Goal: Information Seeking & Learning: Learn about a topic

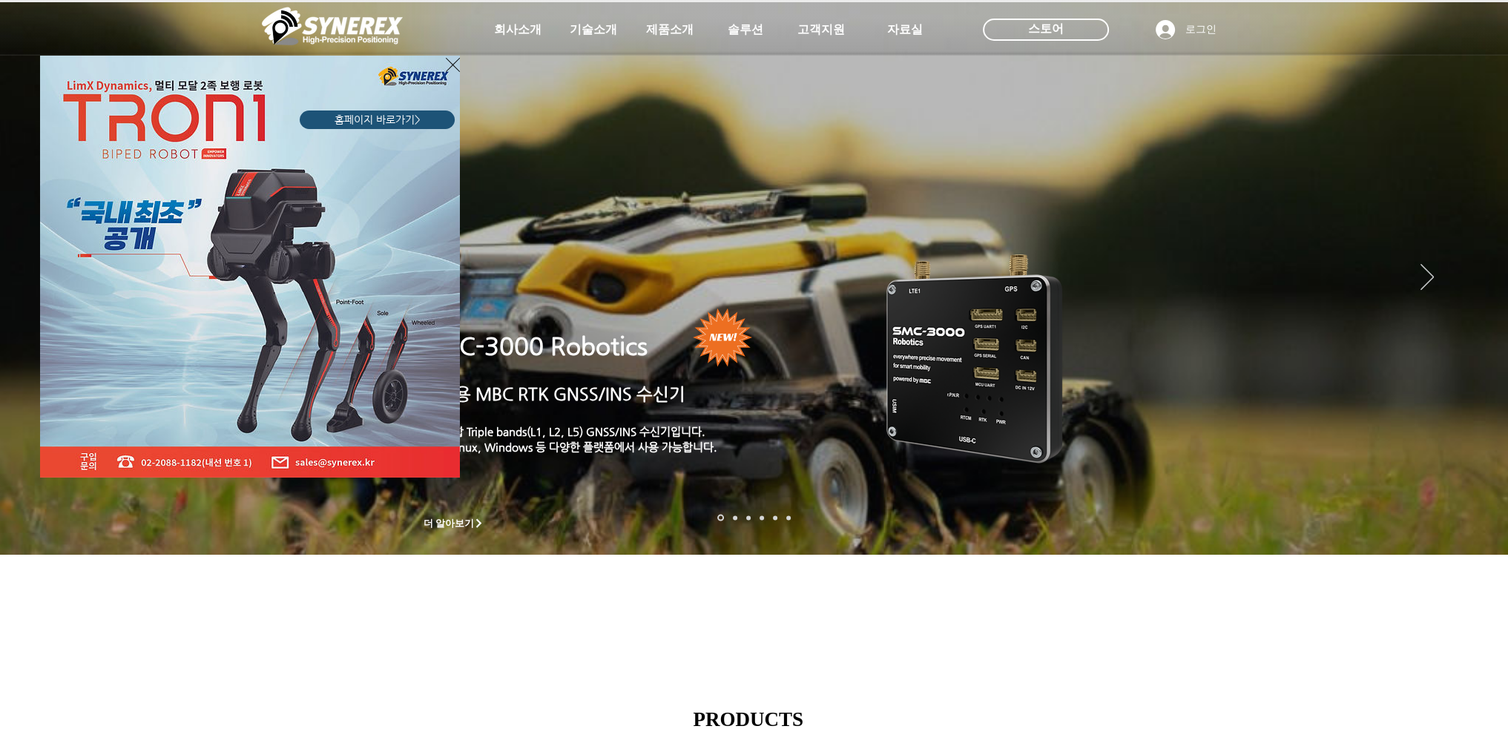
click at [671, 36] on div "LimX Dinamics" at bounding box center [754, 364] width 1508 height 729
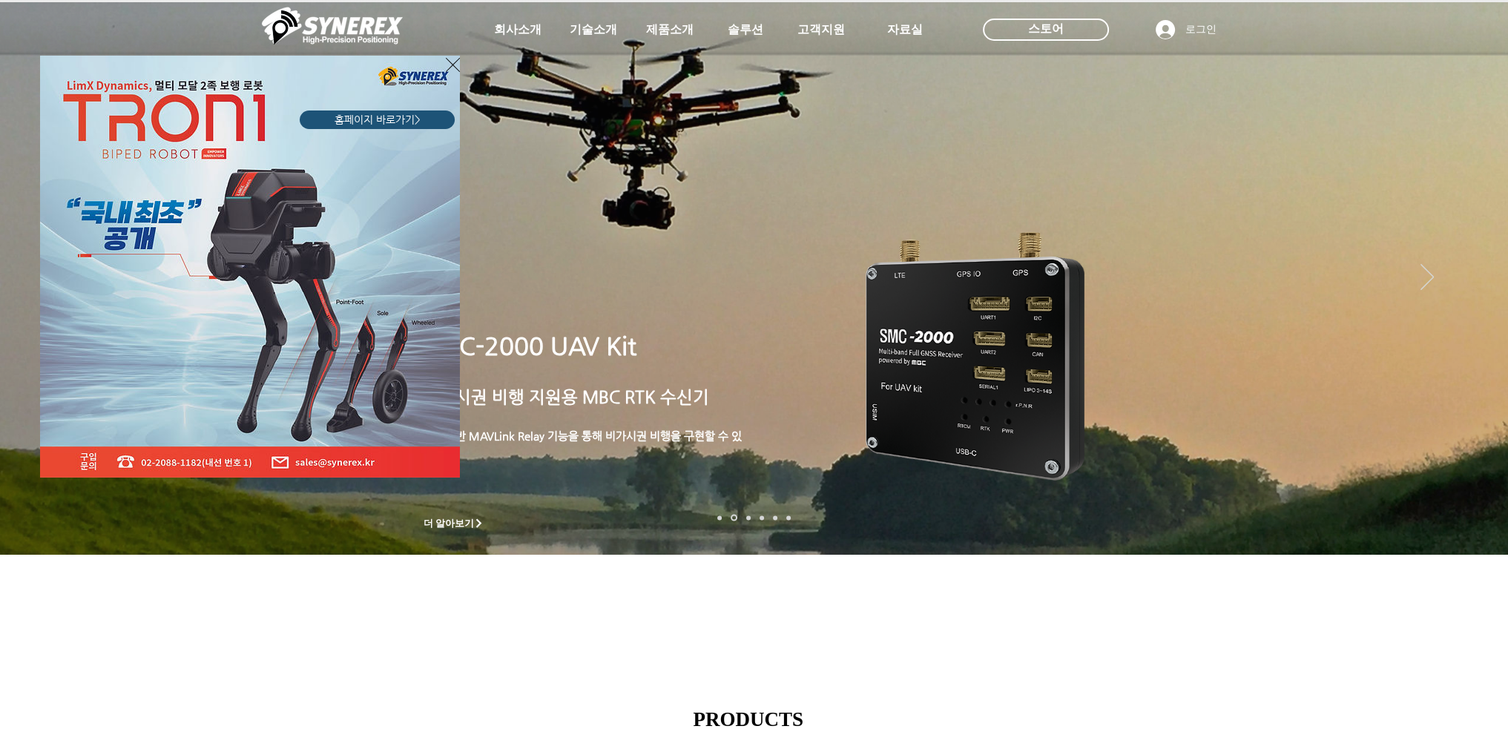
click at [665, 27] on div "LimX Dinamics" at bounding box center [754, 364] width 1508 height 729
click at [453, 69] on icon "사이트로 돌아가기" at bounding box center [453, 65] width 14 height 19
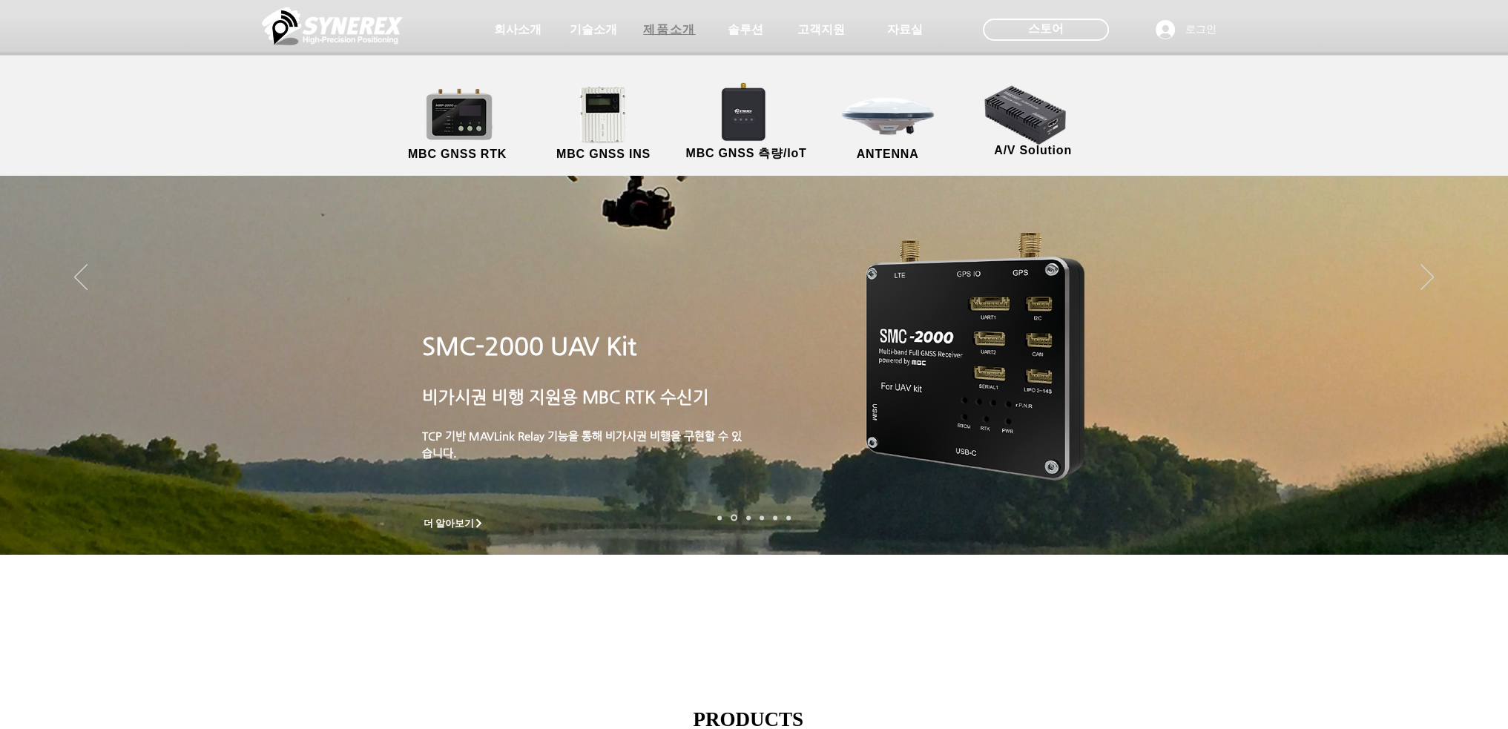
click at [667, 31] on span "제품소개" at bounding box center [669, 30] width 52 height 16
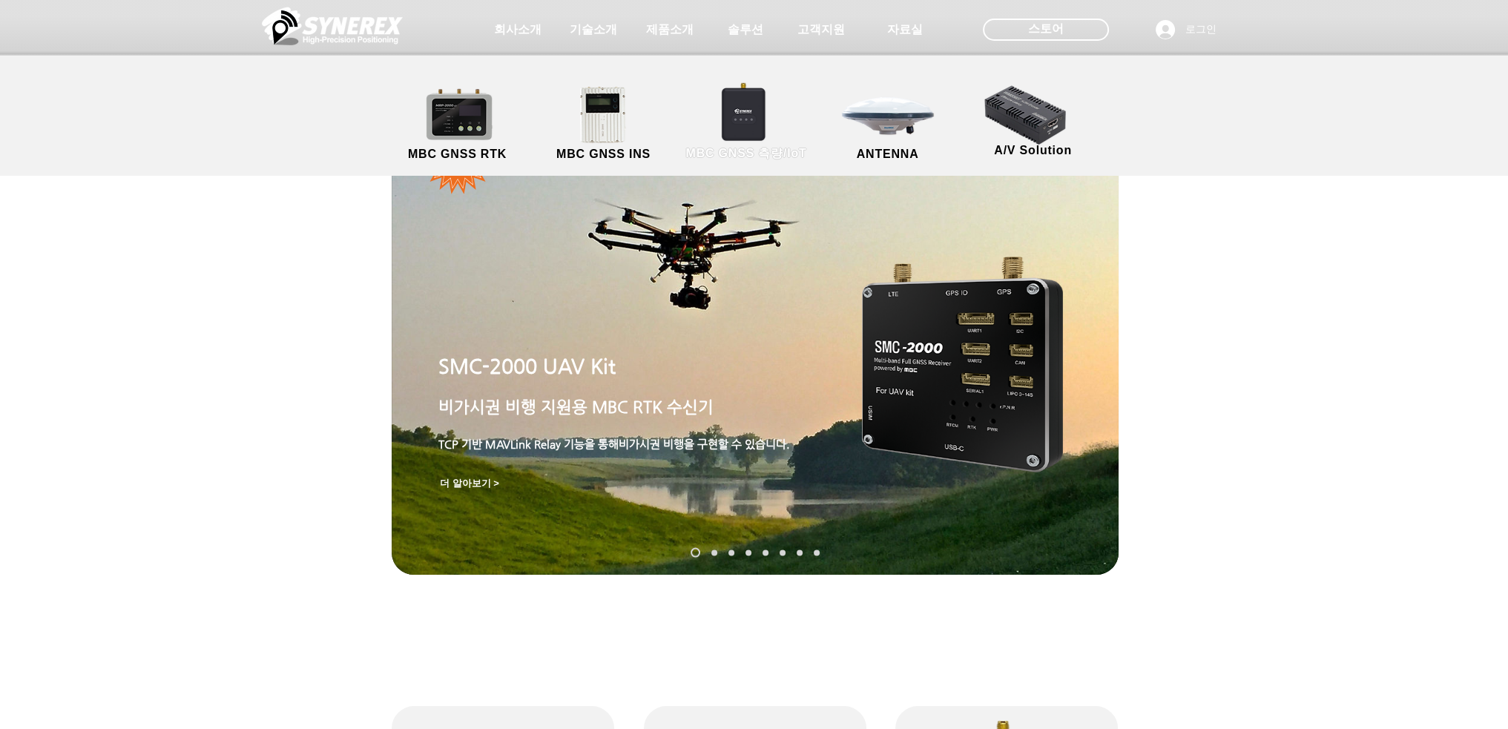
click at [751, 131] on link "MBC GNSS 측량/IoT" at bounding box center [746, 124] width 145 height 78
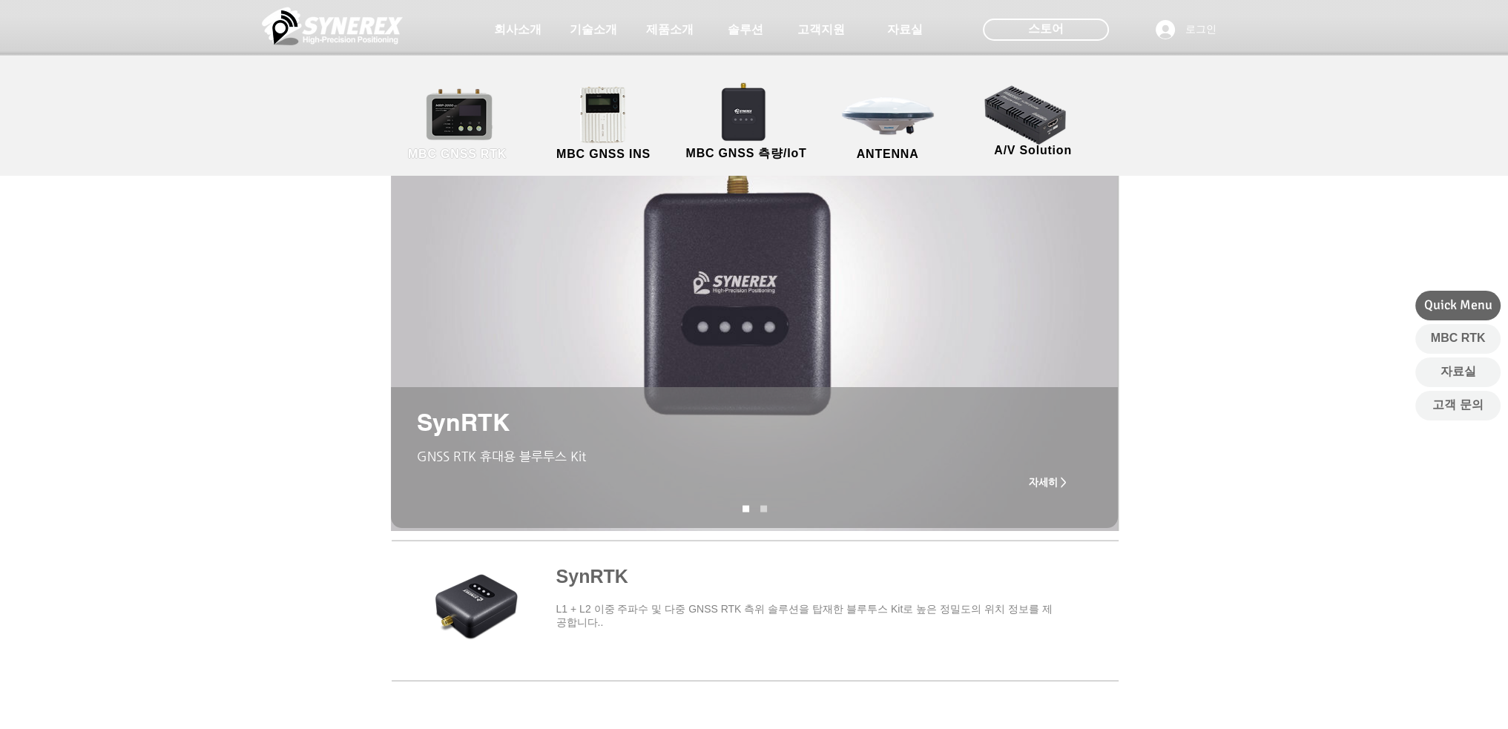
click at [476, 109] on link "MBC GNSS RTK" at bounding box center [457, 124] width 133 height 78
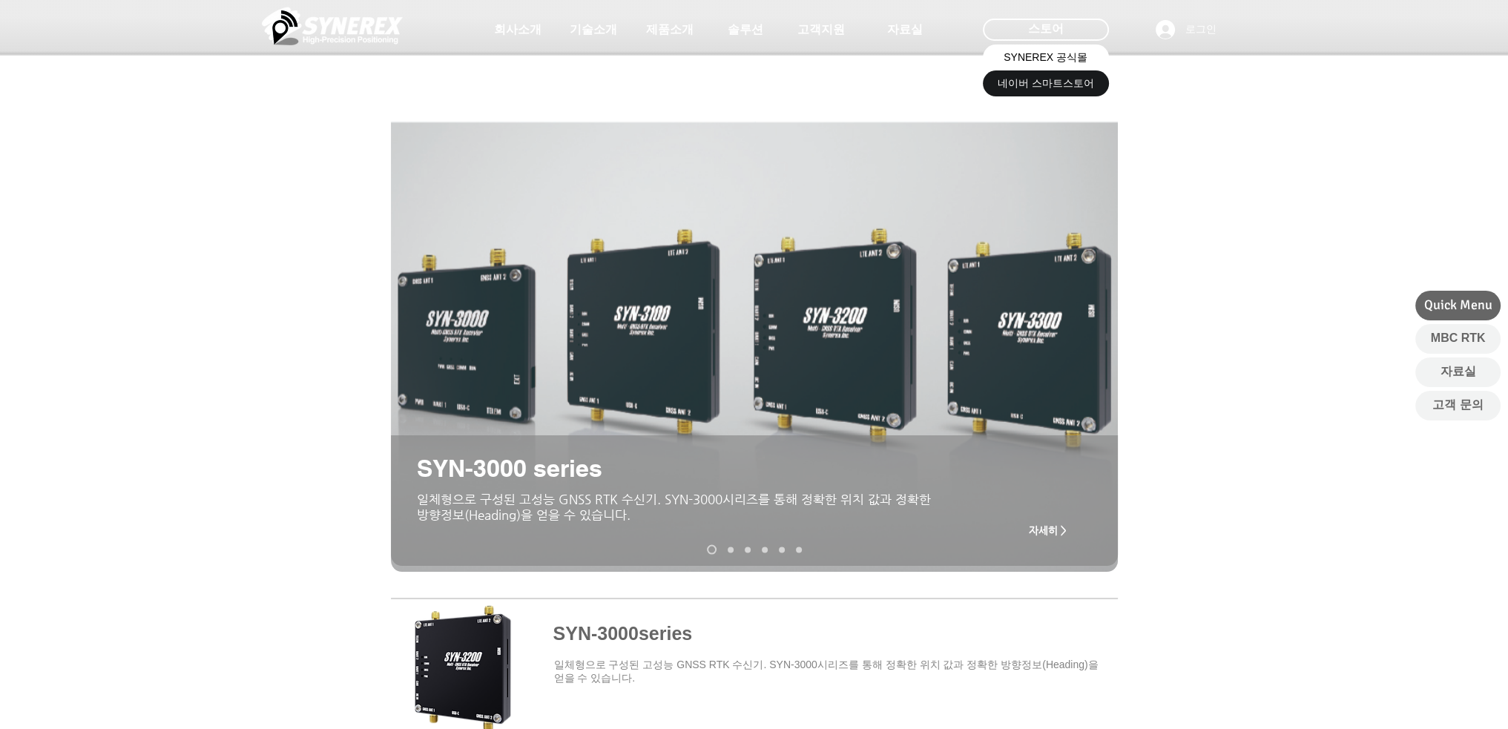
click at [1065, 62] on span "SYNEREX 공식몰" at bounding box center [1045, 57] width 84 height 15
